Goal: Task Accomplishment & Management: Use online tool/utility

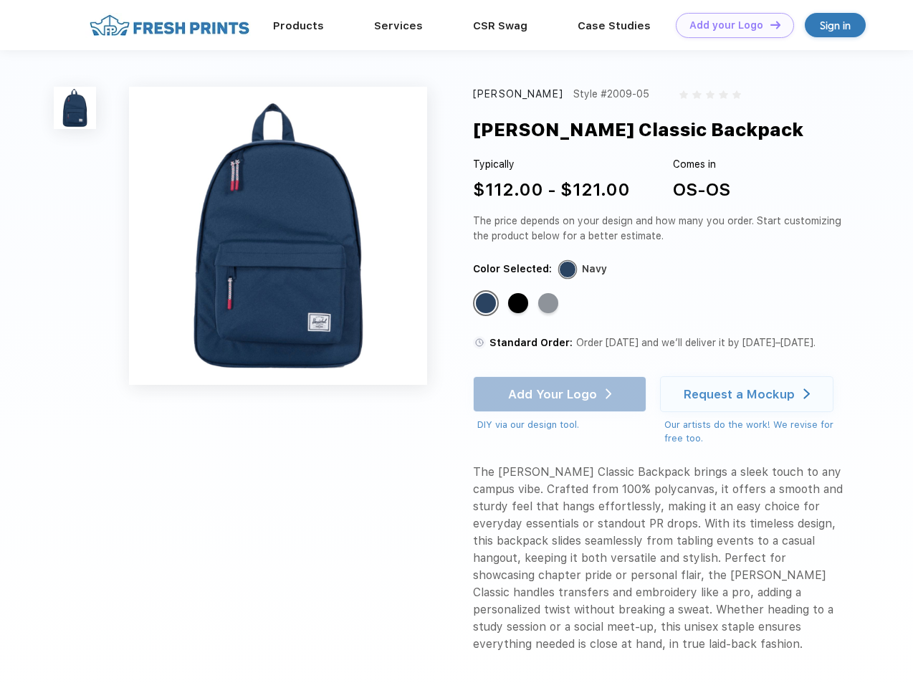
click at [729, 25] on link "Add your Logo Design Tool" at bounding box center [735, 25] width 118 height 25
click at [0, 0] on div "Design Tool" at bounding box center [0, 0] width 0 height 0
click at [769, 24] on link "Add your Logo Design Tool" at bounding box center [735, 25] width 118 height 25
click at [75, 107] on img at bounding box center [75, 108] width 42 height 42
click at [487, 304] on div "Standard Color" at bounding box center [486, 303] width 20 height 20
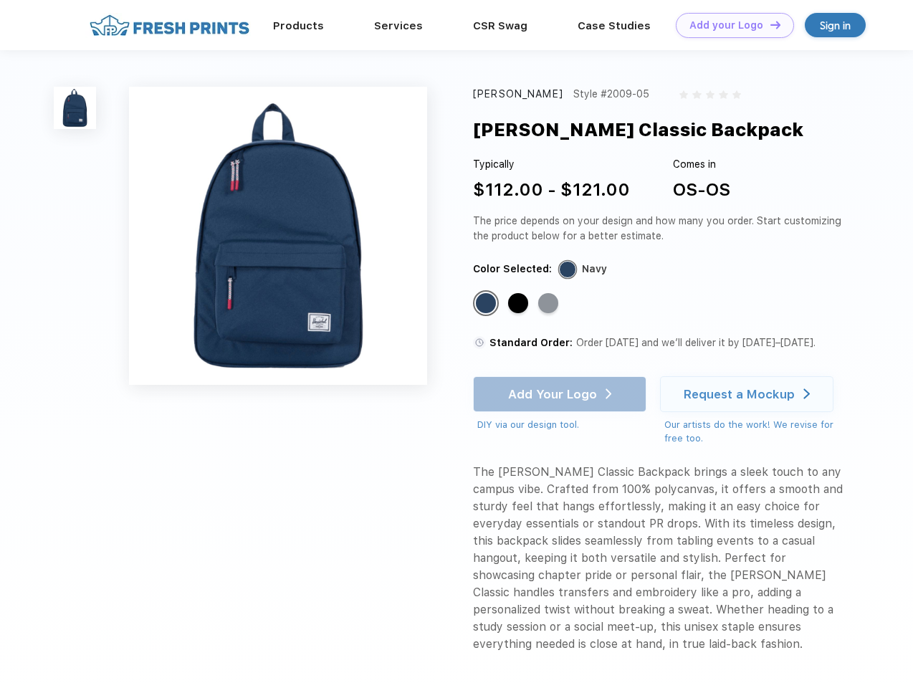
click at [520, 304] on div "Standard Color" at bounding box center [518, 303] width 20 height 20
click at [550, 304] on div "Standard Color" at bounding box center [548, 303] width 20 height 20
click at [561, 394] on div "Add Your Logo DIY via our design tool. Ah shoot! This product isn't up in our d…" at bounding box center [559, 404] width 173 height 56
click at [749, 394] on div "Request a Mockup" at bounding box center [739, 394] width 111 height 14
